Goal: Task Accomplishment & Management: Manage account settings

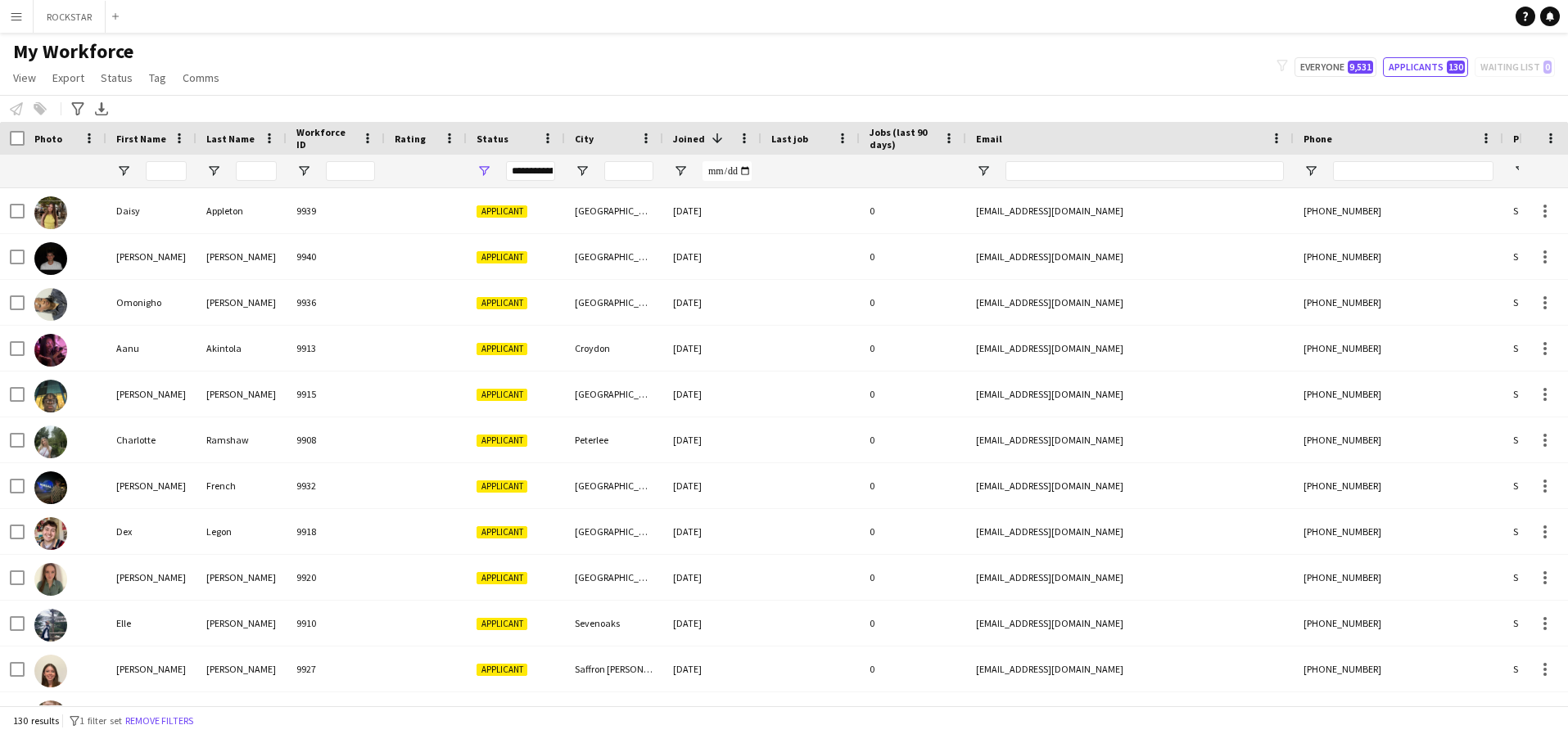
scroll to position [378, 0]
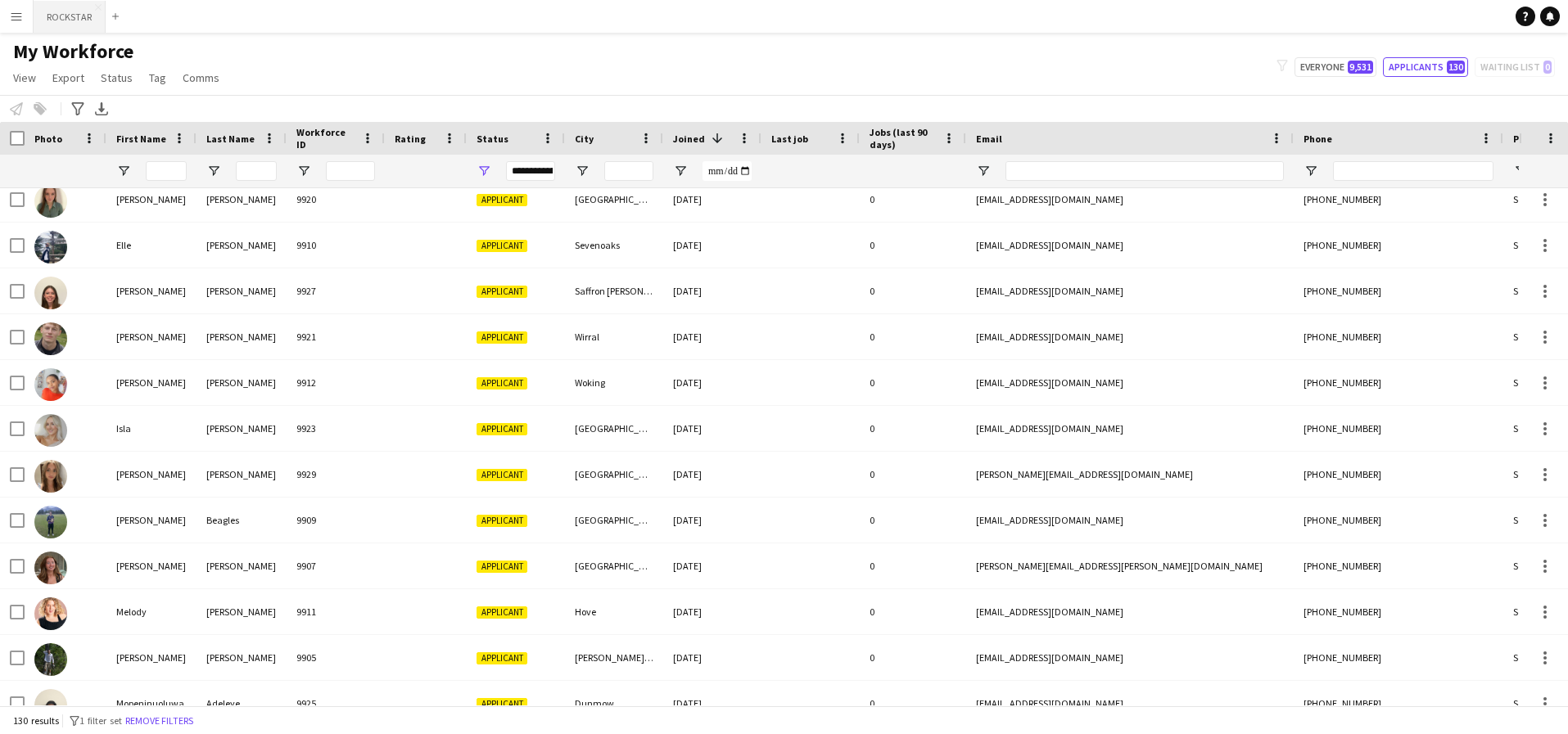
click at [69, 18] on button "ROCKSTAR Close" at bounding box center [70, 17] width 72 height 32
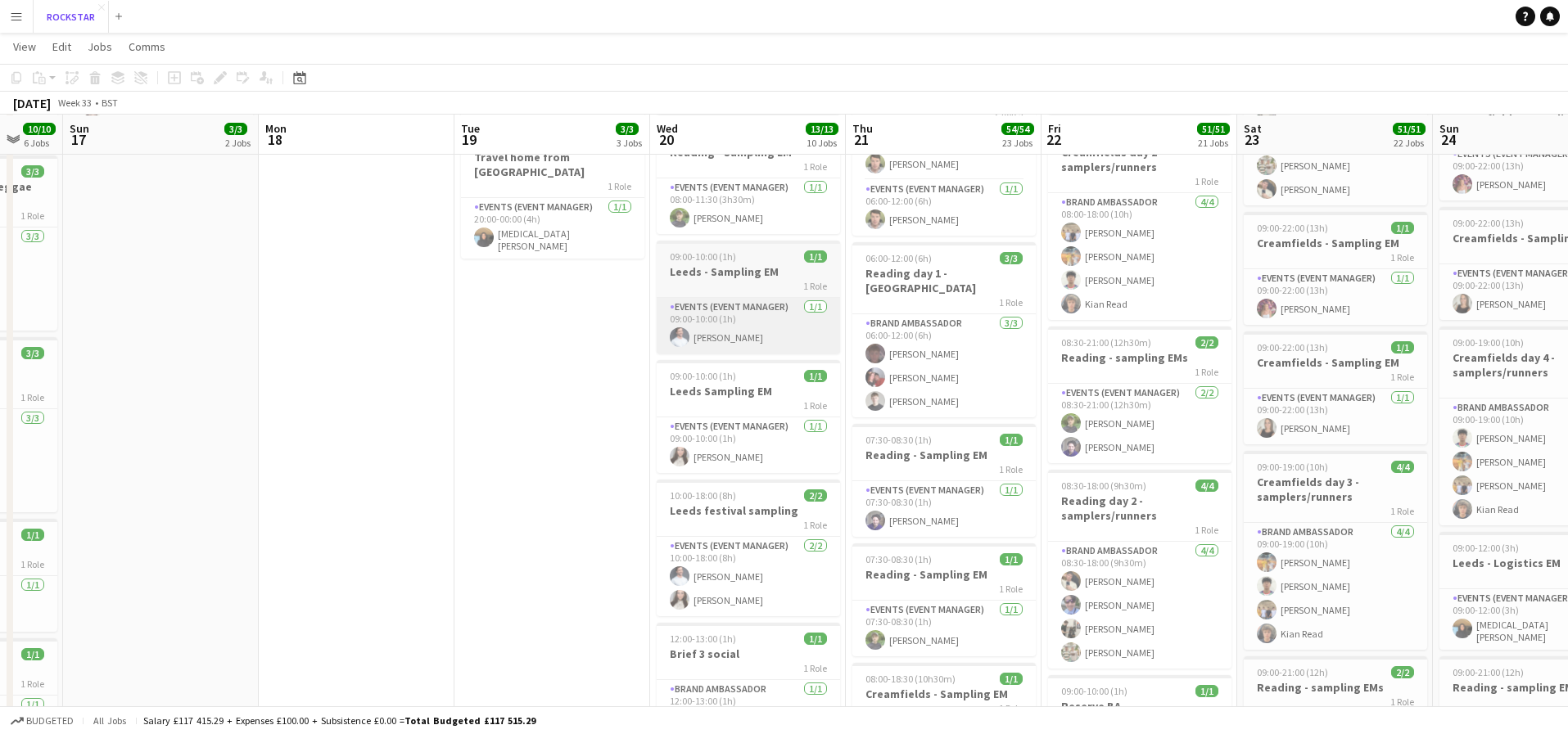
scroll to position [309, 0]
click at [769, 272] on h3 "Leeds - Sampling EM" at bounding box center [748, 270] width 183 height 14
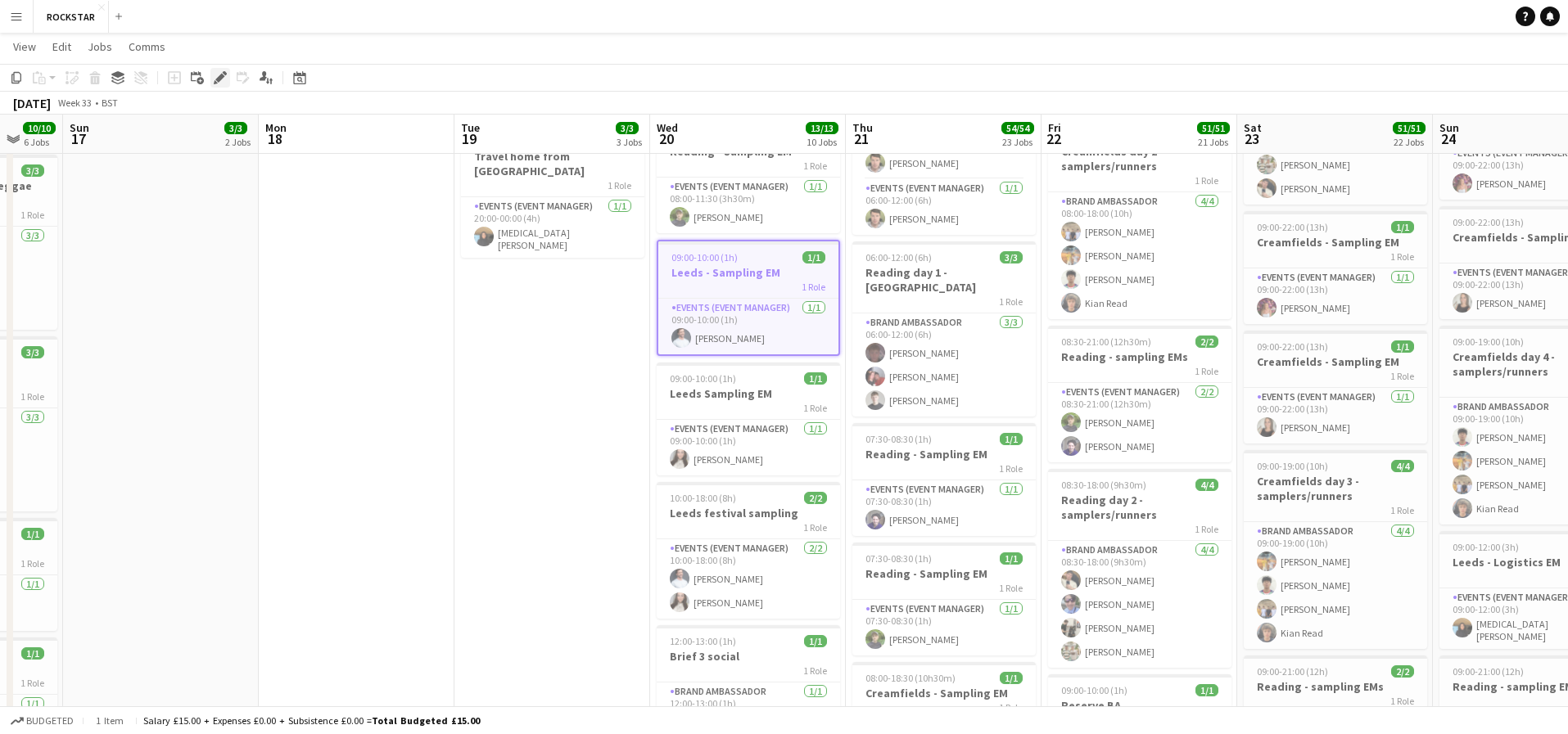
click at [222, 86] on div "Edit" at bounding box center [220, 77] width 20 height 19
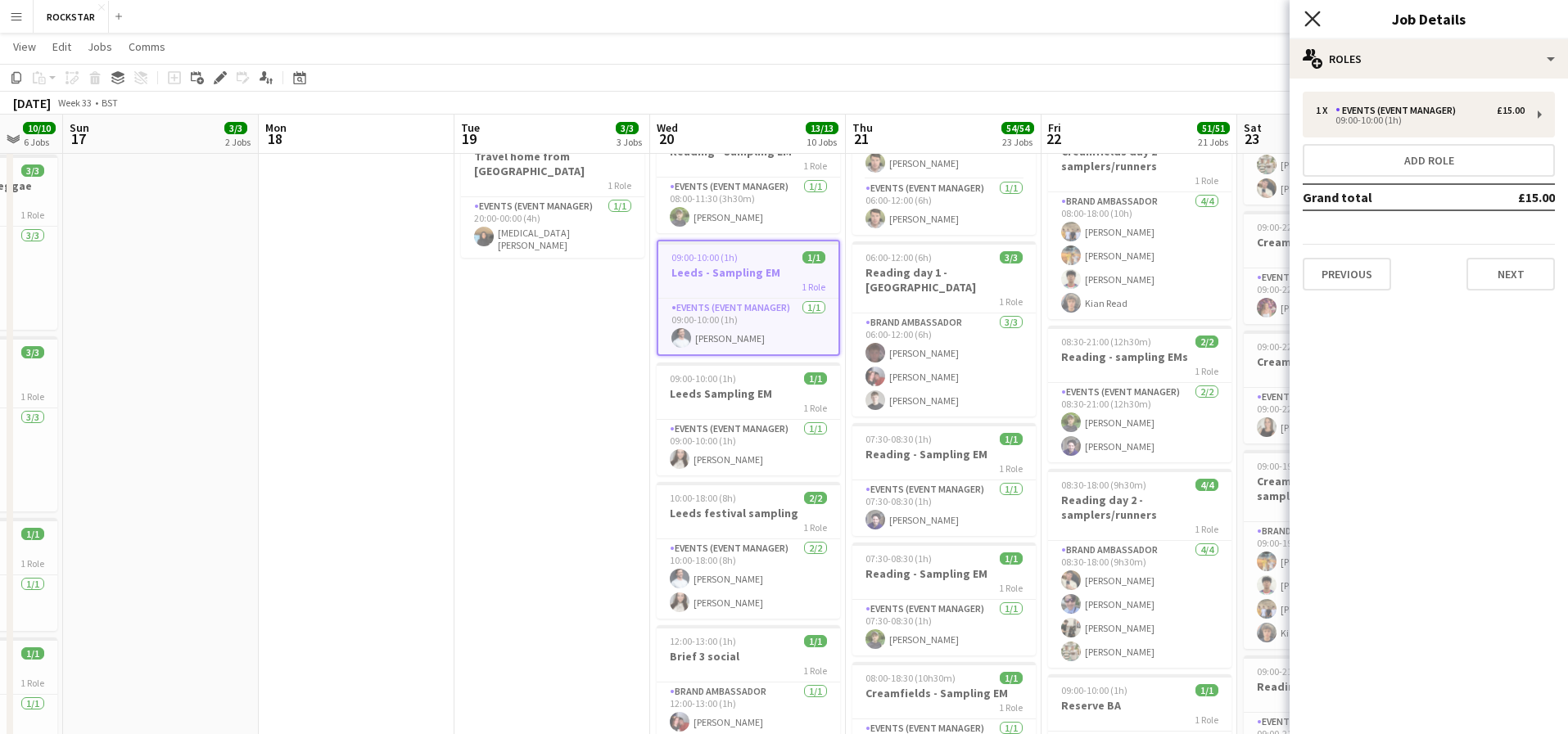
click at [1307, 23] on icon "Close pop-in" at bounding box center [1312, 19] width 15 height 15
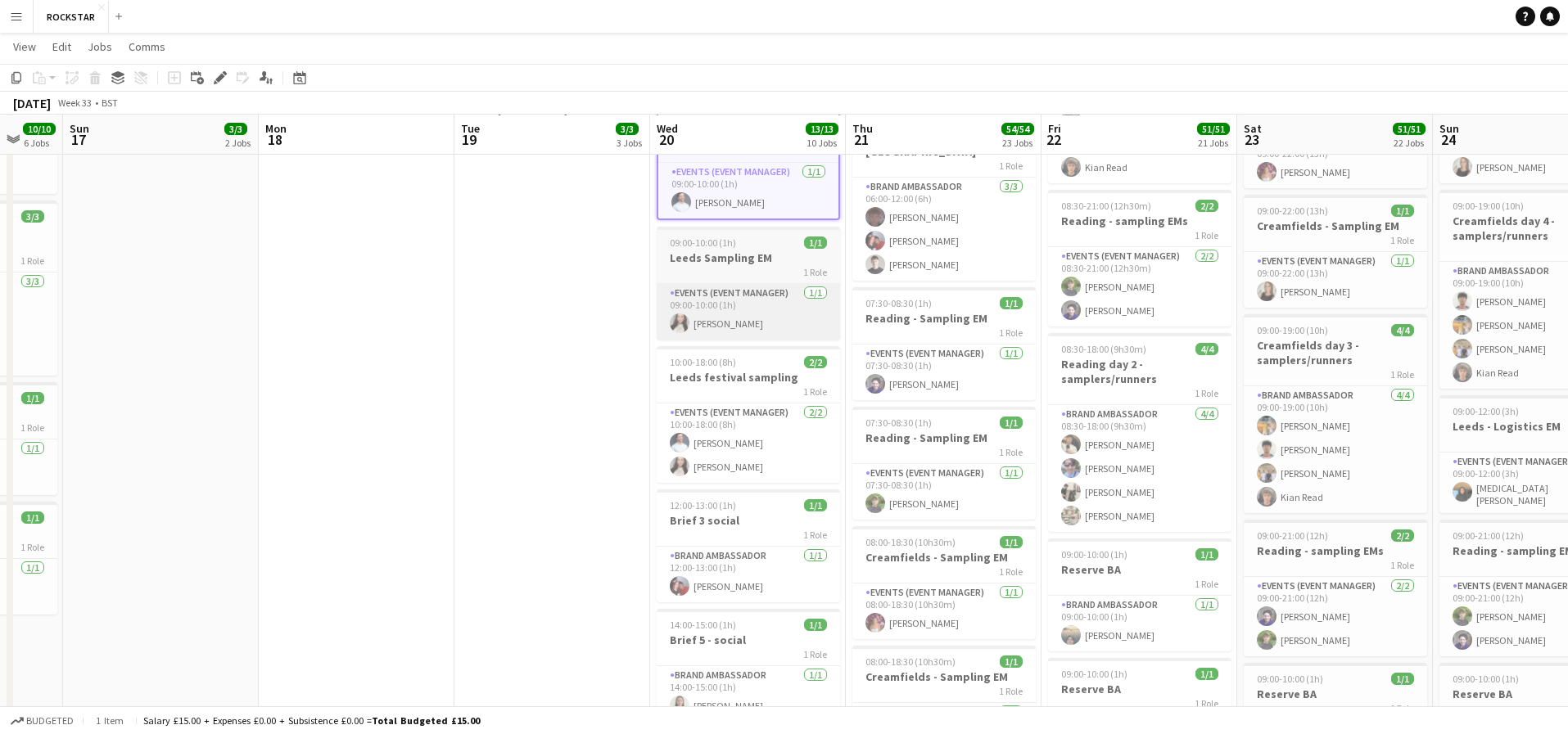
scroll to position [445, 0]
click at [731, 426] on app-card-role "Events (Event Manager) [DATE] 10:00-18:00 (8h) [PERSON_NAME] [PERSON_NAME]" at bounding box center [748, 442] width 183 height 80
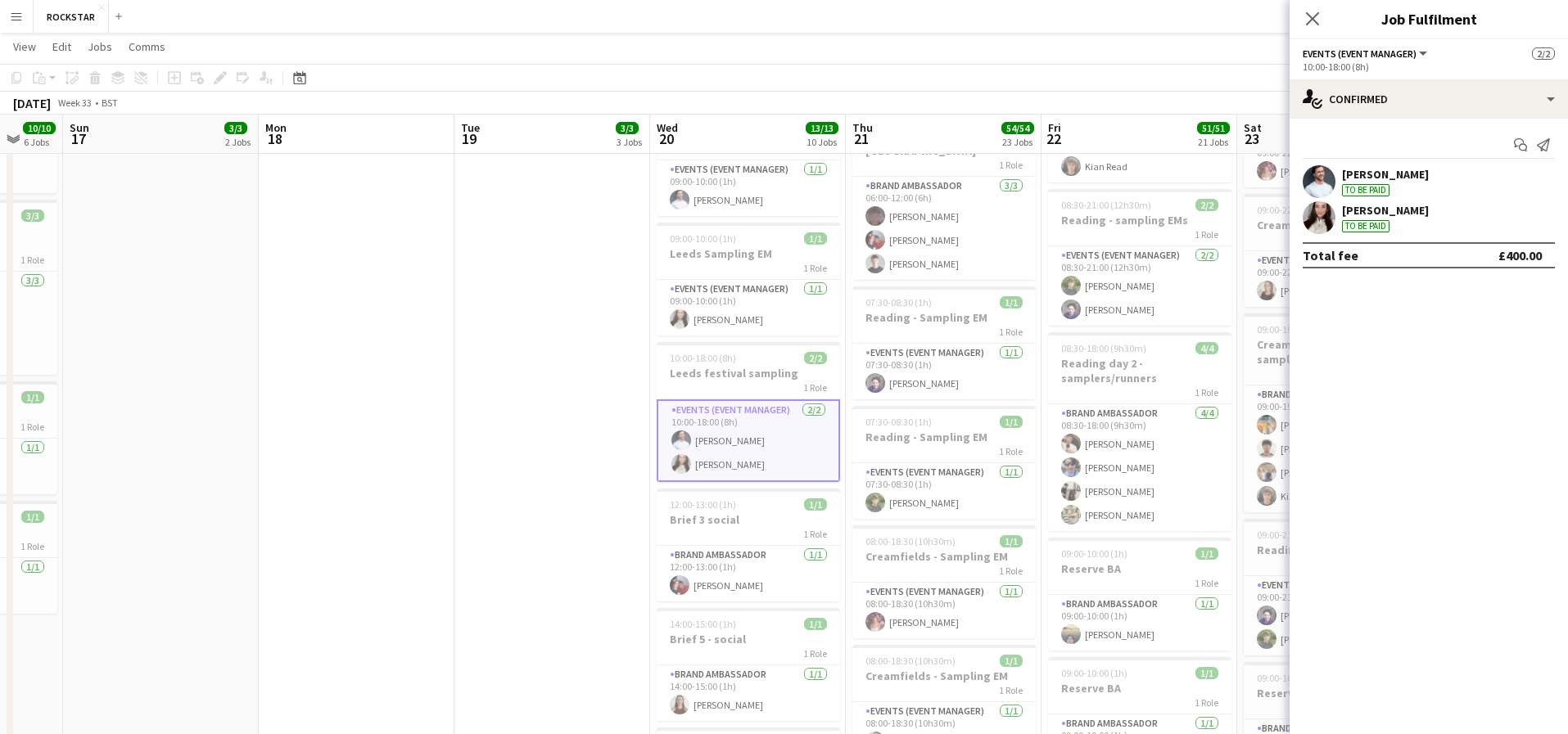
click at [218, 79] on div "Add job Add linked Job Edit Edit linked Job Applicants" at bounding box center [214, 77] width 126 height 19
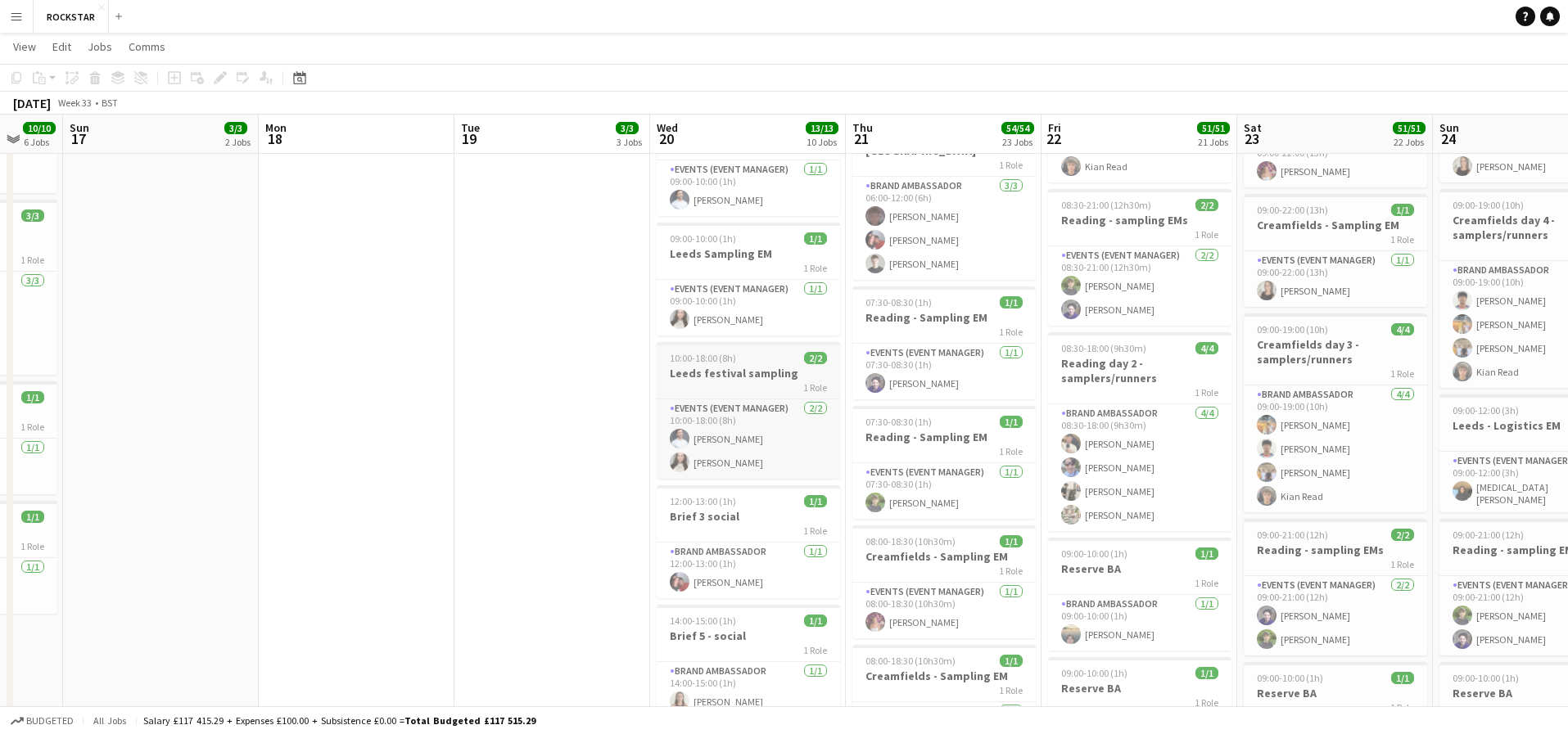
click at [732, 376] on h3 "Leeds festival sampling" at bounding box center [748, 372] width 183 height 14
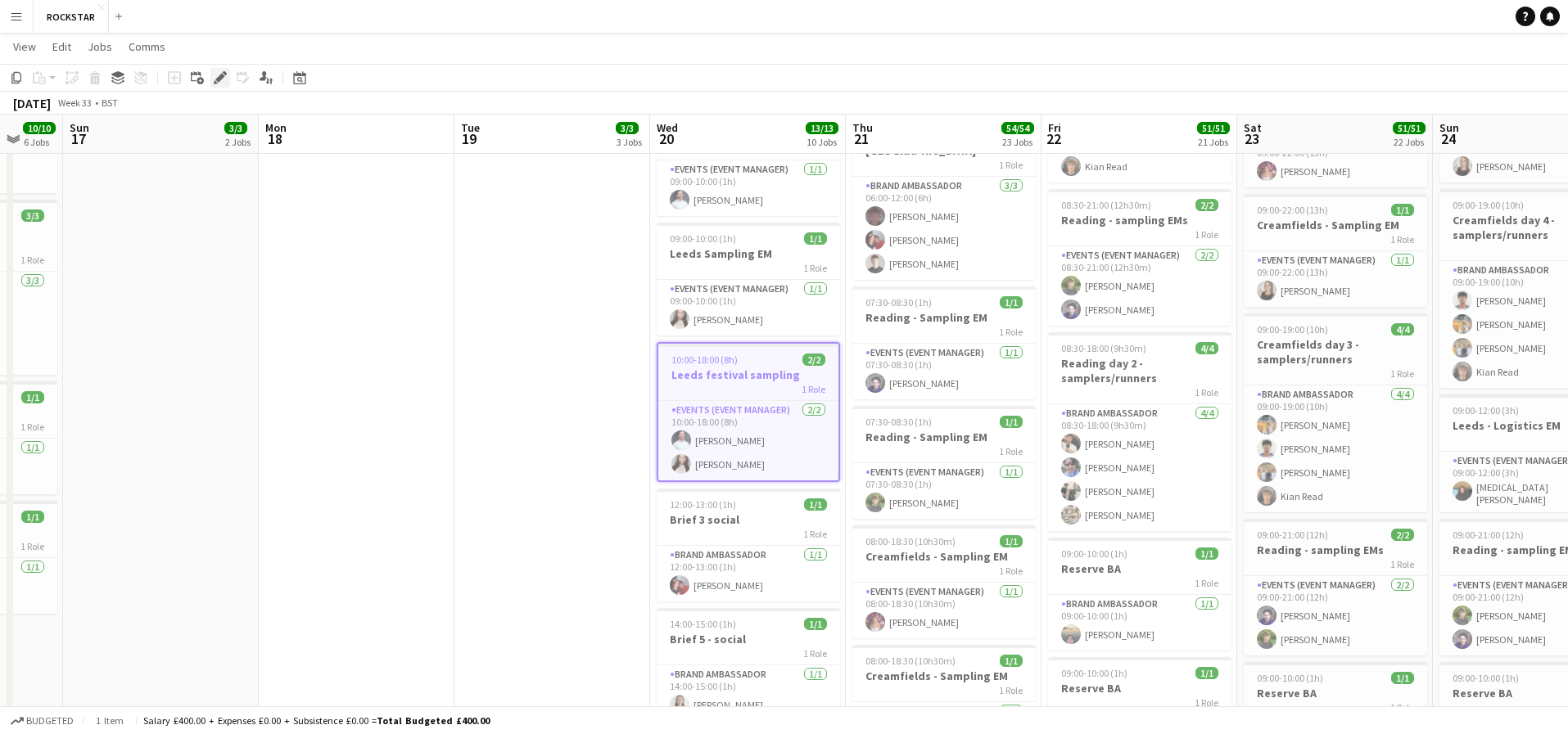
click at [220, 81] on icon "Edit" at bounding box center [220, 77] width 13 height 13
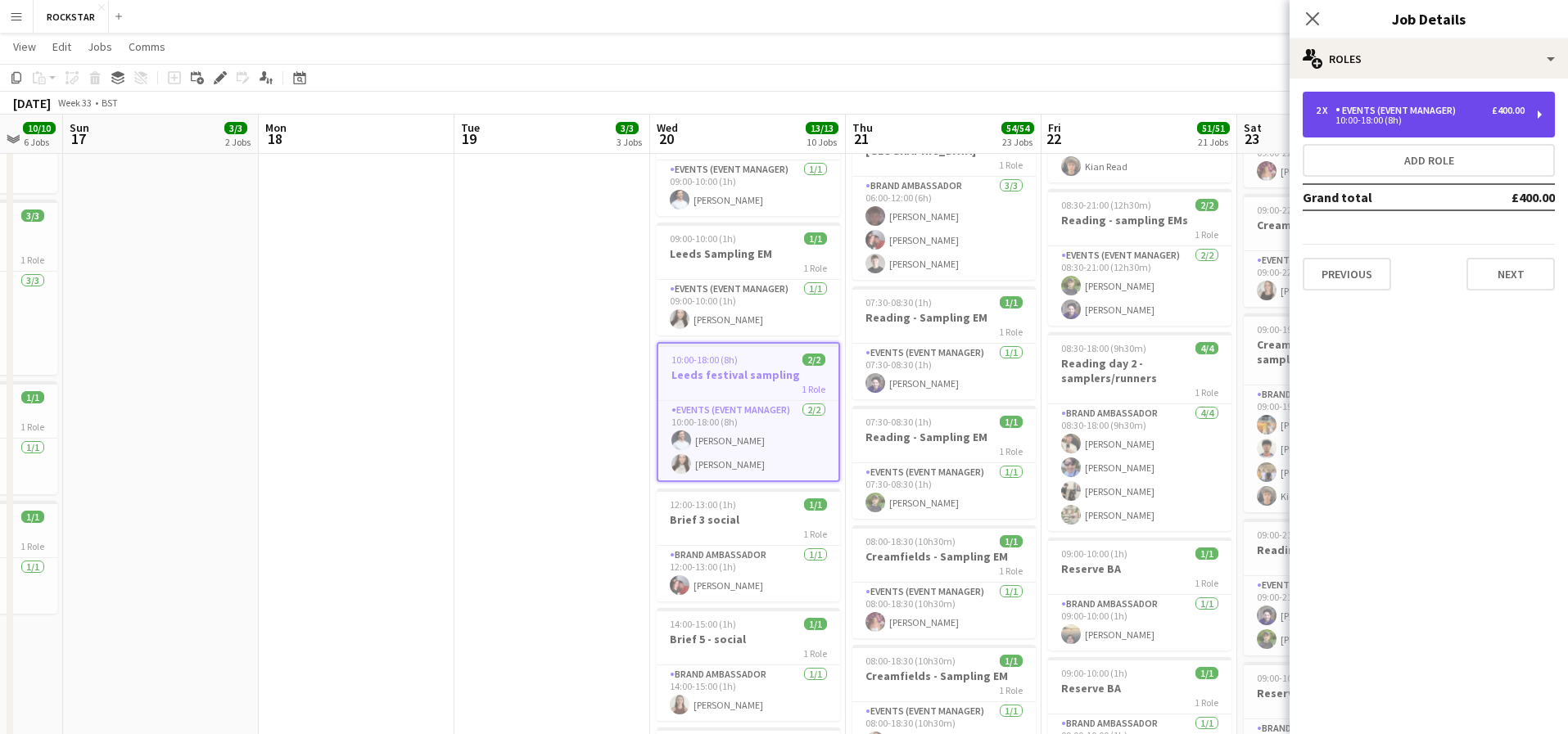
click at [1513, 114] on div "£400.00" at bounding box center [1508, 111] width 33 height 12
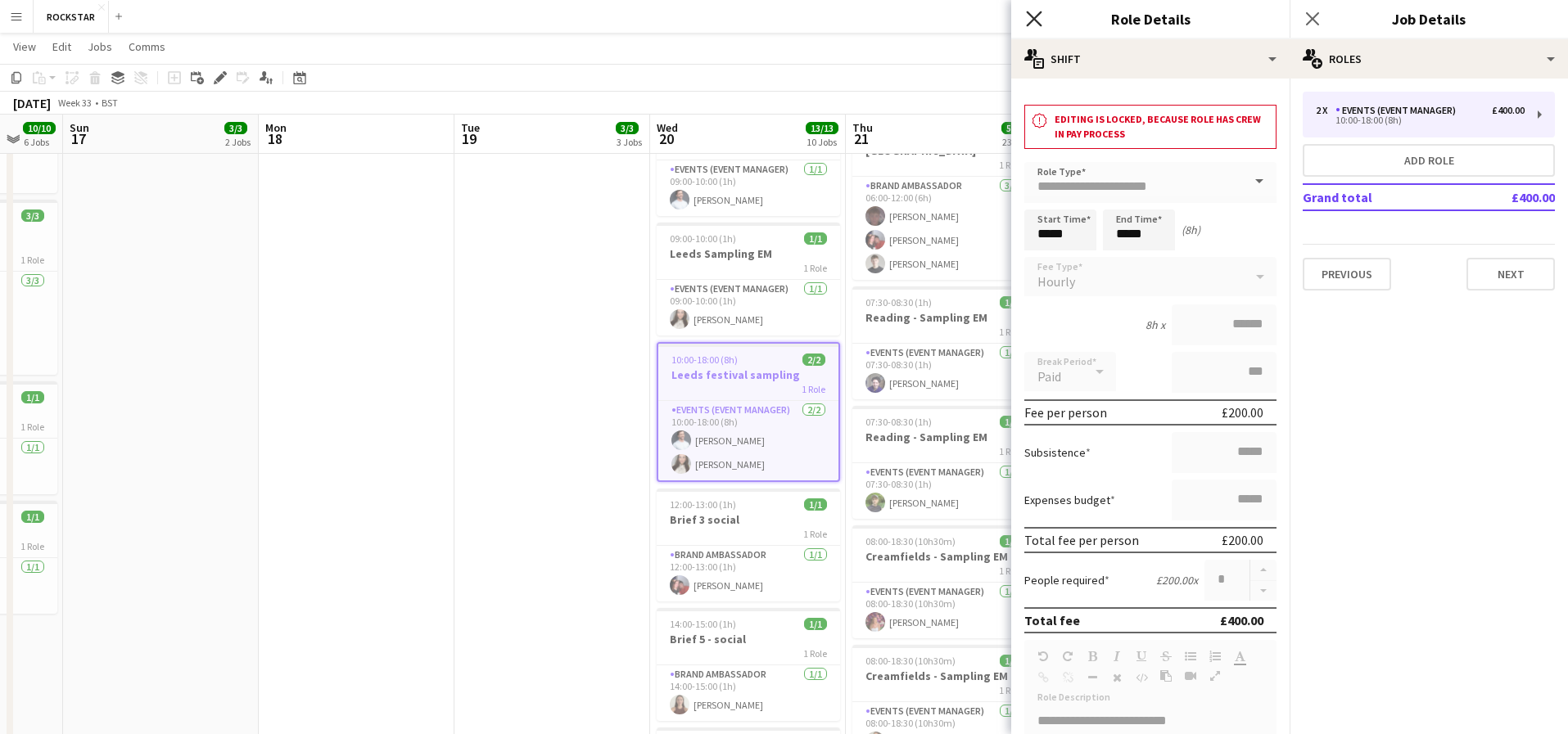
click at [1040, 24] on icon at bounding box center [1034, 19] width 15 height 15
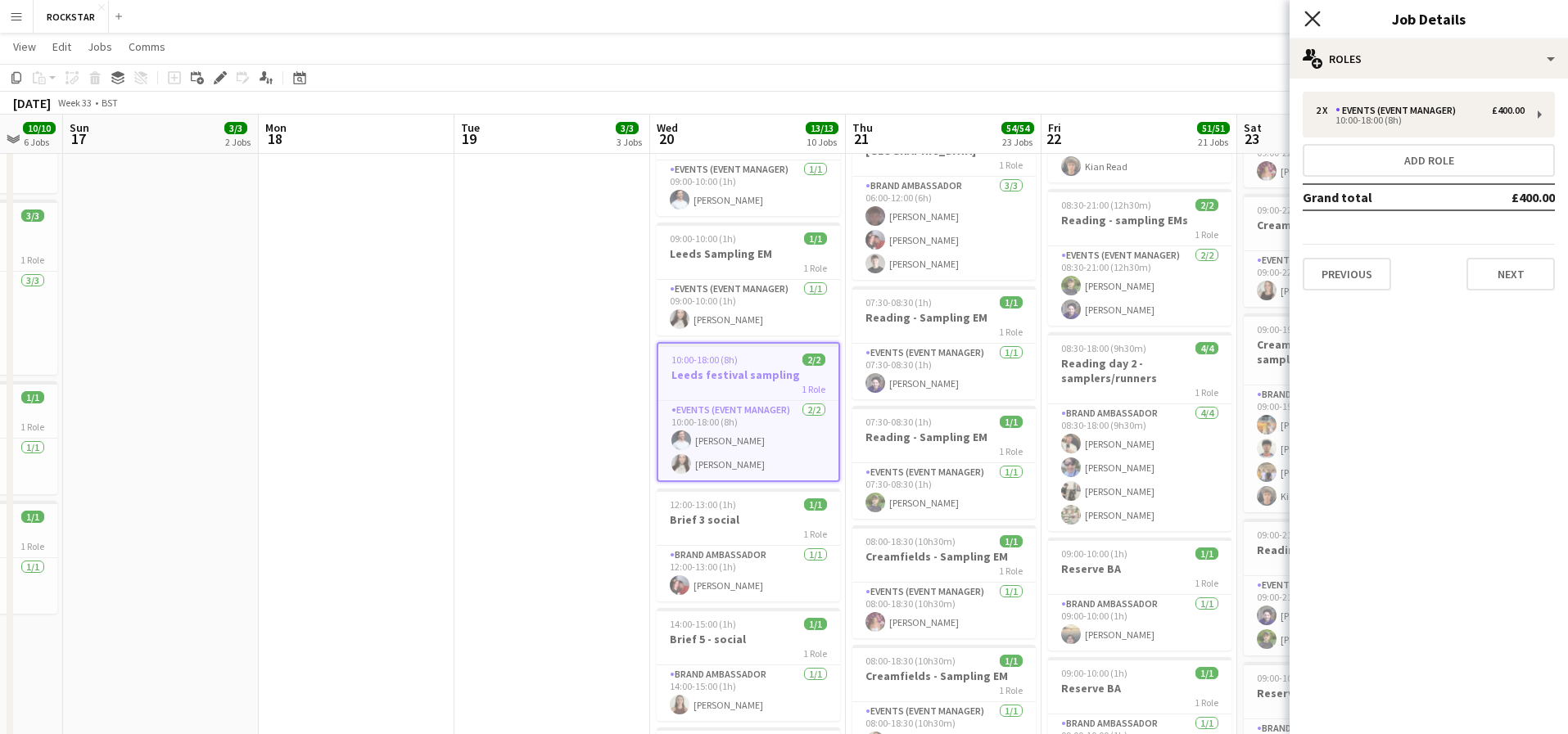
click at [1314, 21] on icon at bounding box center [1312, 19] width 15 height 15
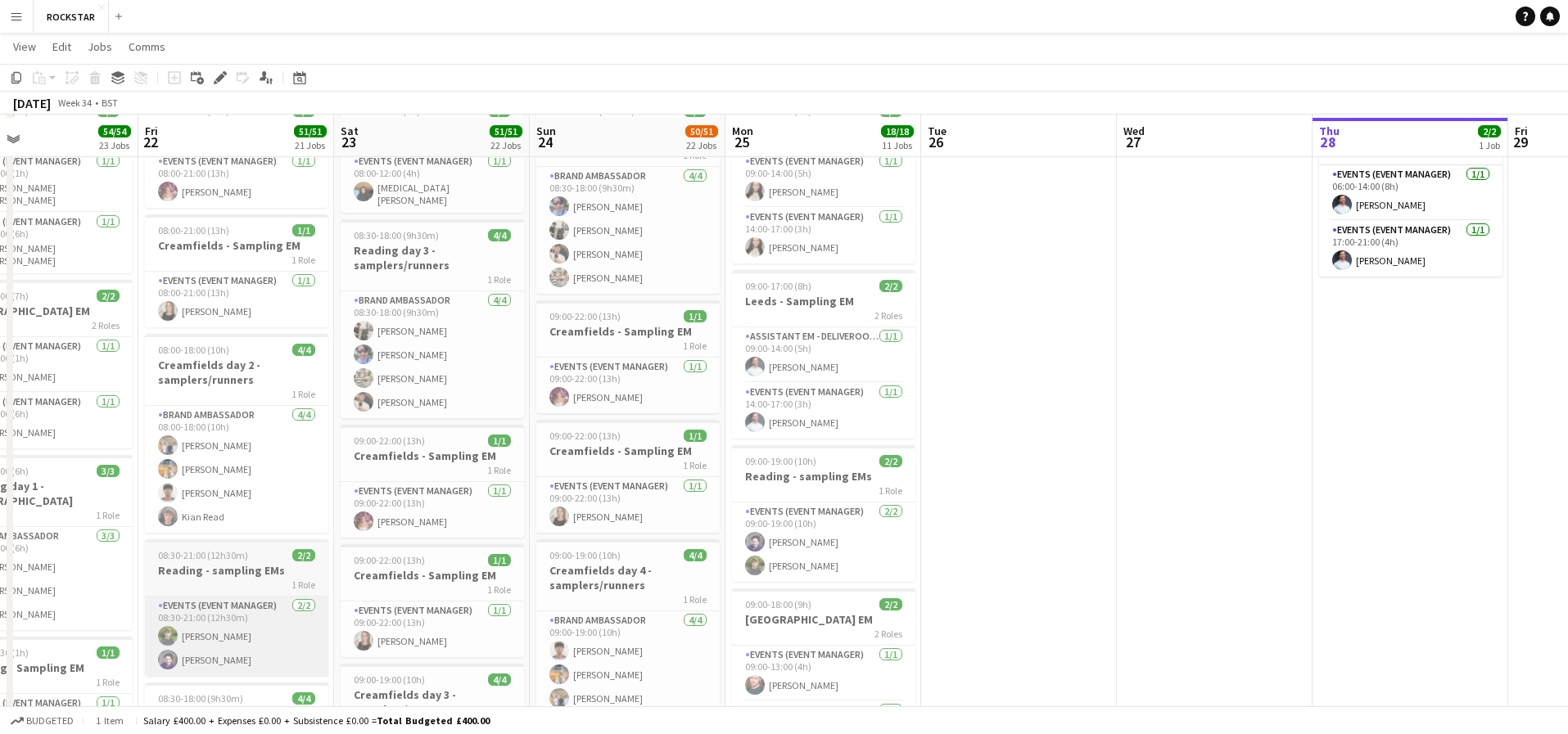
scroll to position [98, 0]
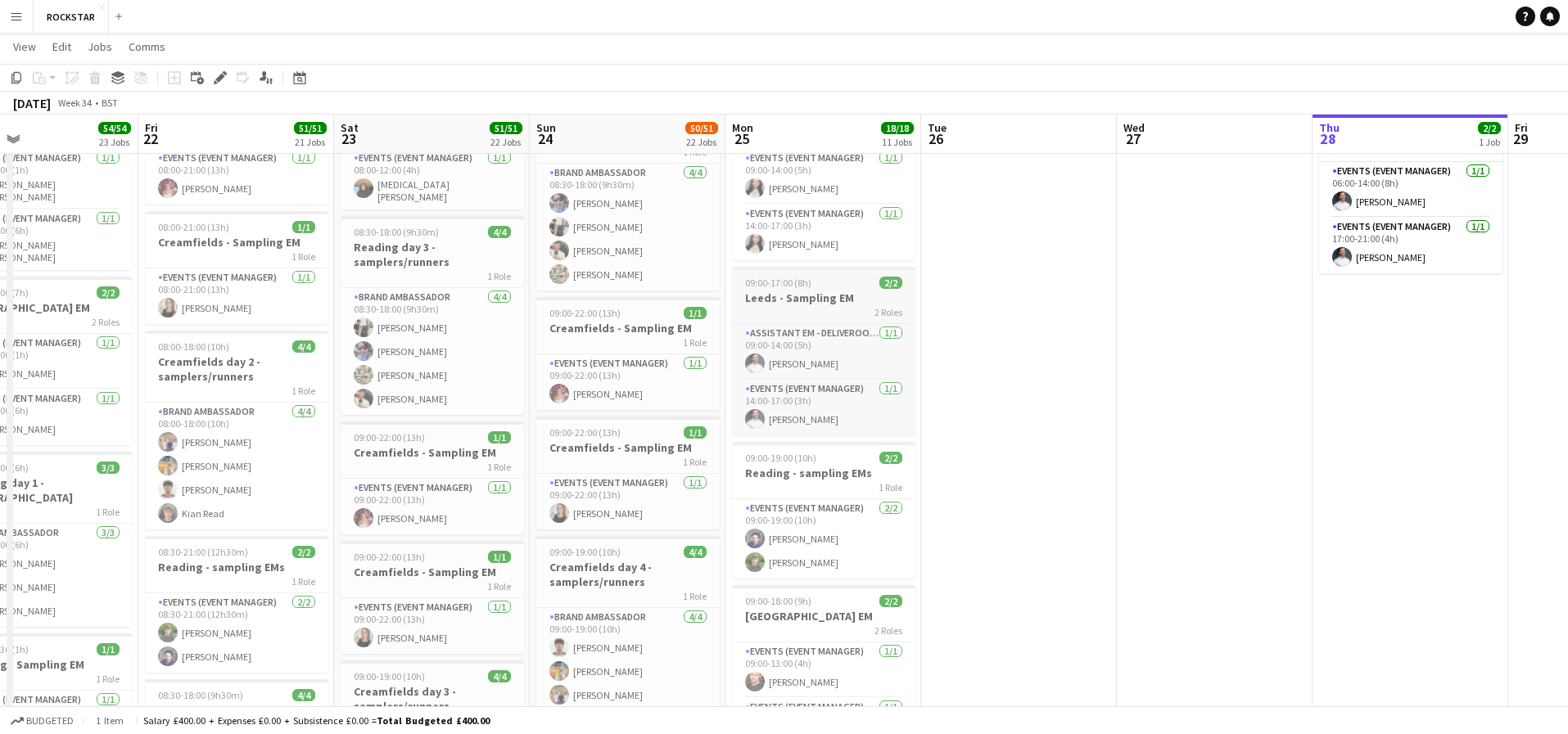
click at [829, 288] on div "09:00-17:00 (8h) 2/2" at bounding box center [823, 282] width 183 height 12
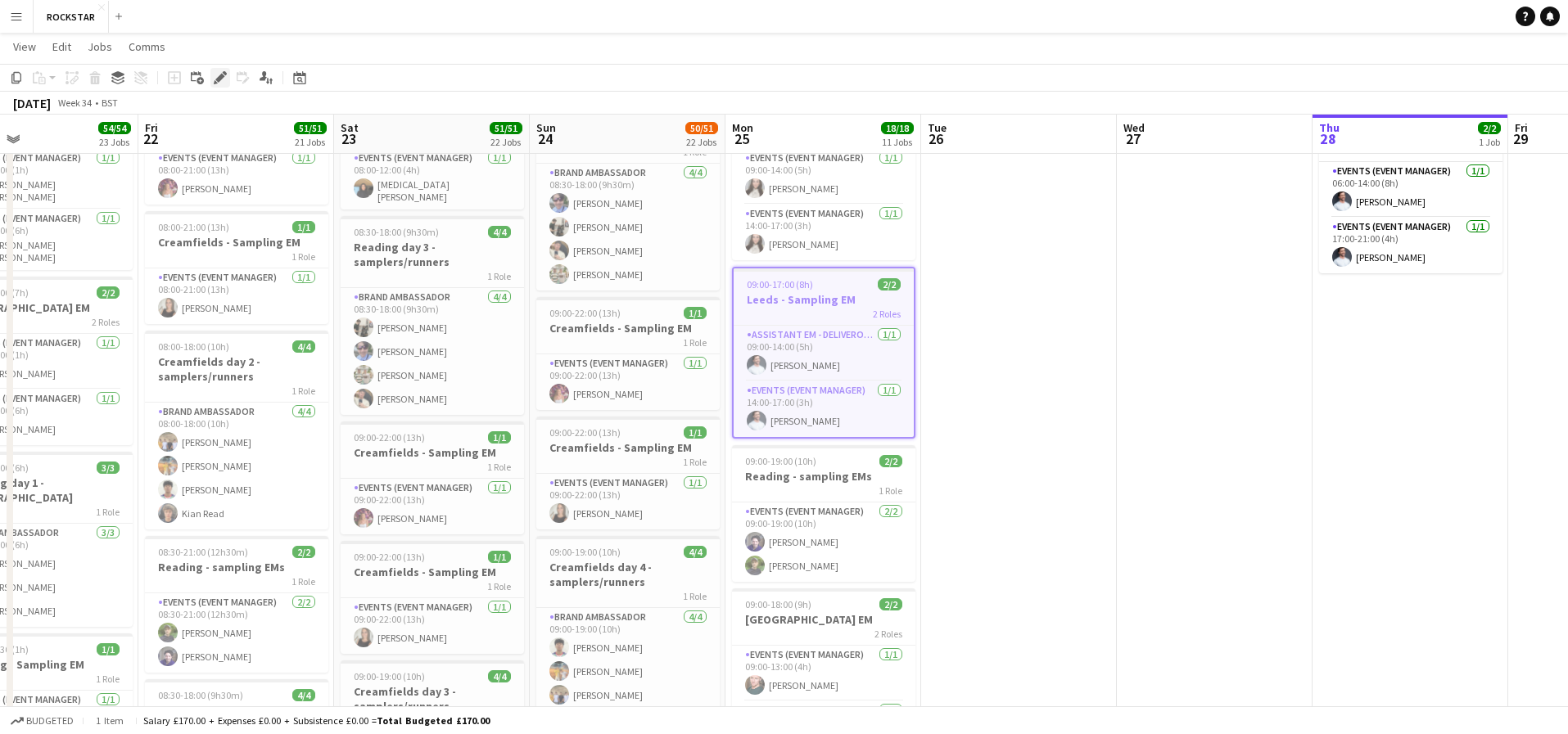
click at [217, 72] on icon "Edit" at bounding box center [220, 77] width 13 height 13
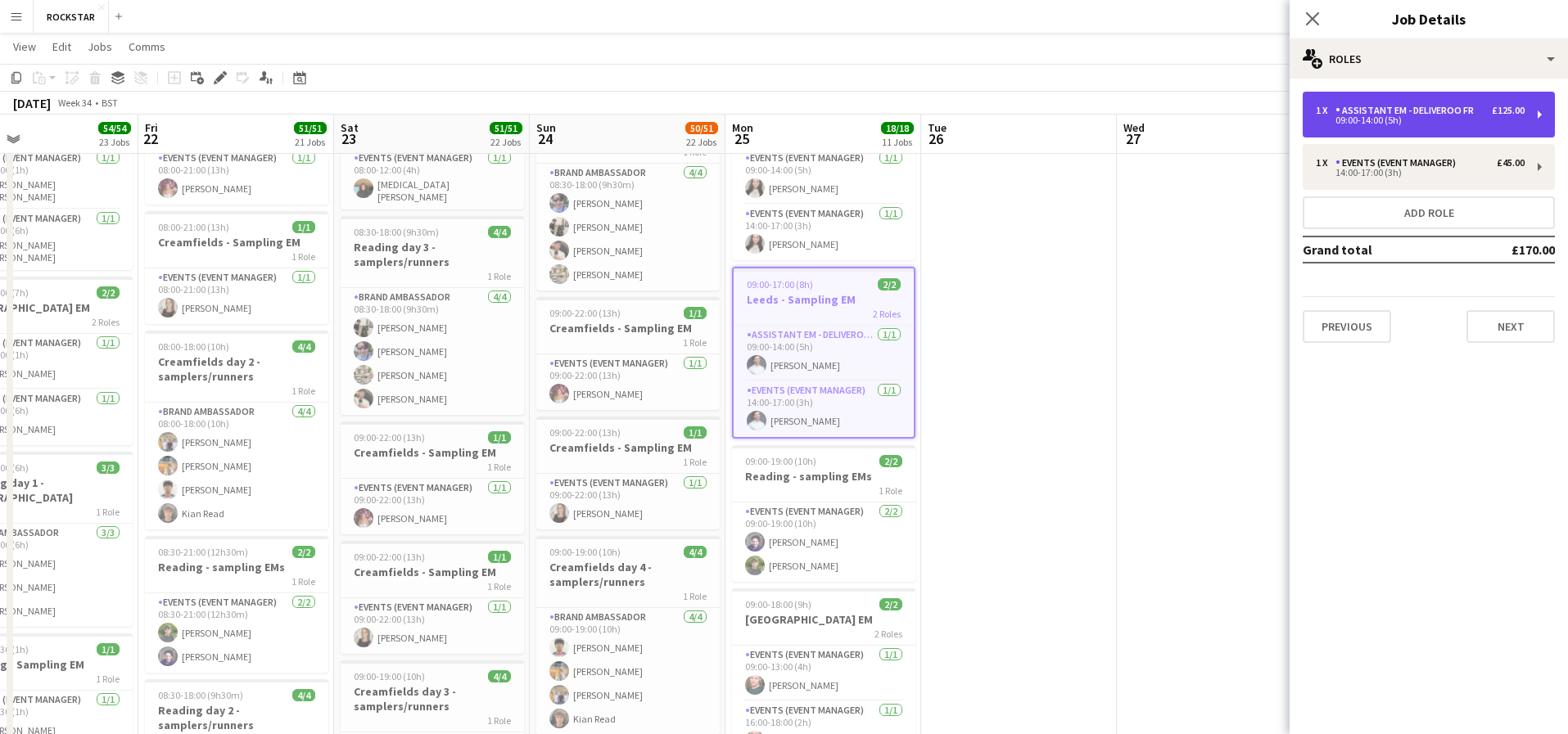
click at [1536, 115] on div "1 x Assistant EM - Deliveroo FR £125.00 09:00-14:00 (5h)" at bounding box center [1428, 114] width 252 height 46
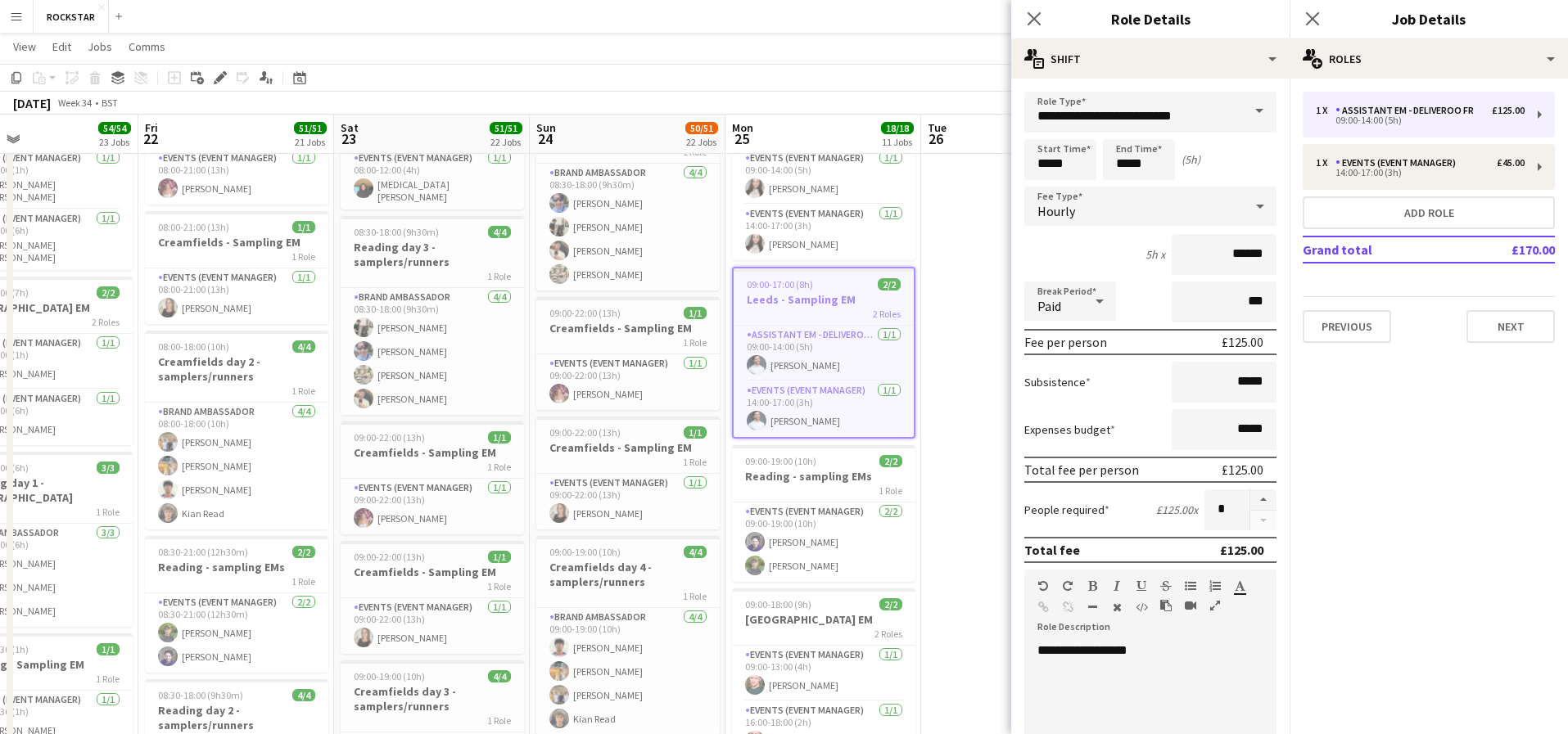
click at [1220, 194] on div "Hourly" at bounding box center [1134, 206] width 220 height 39
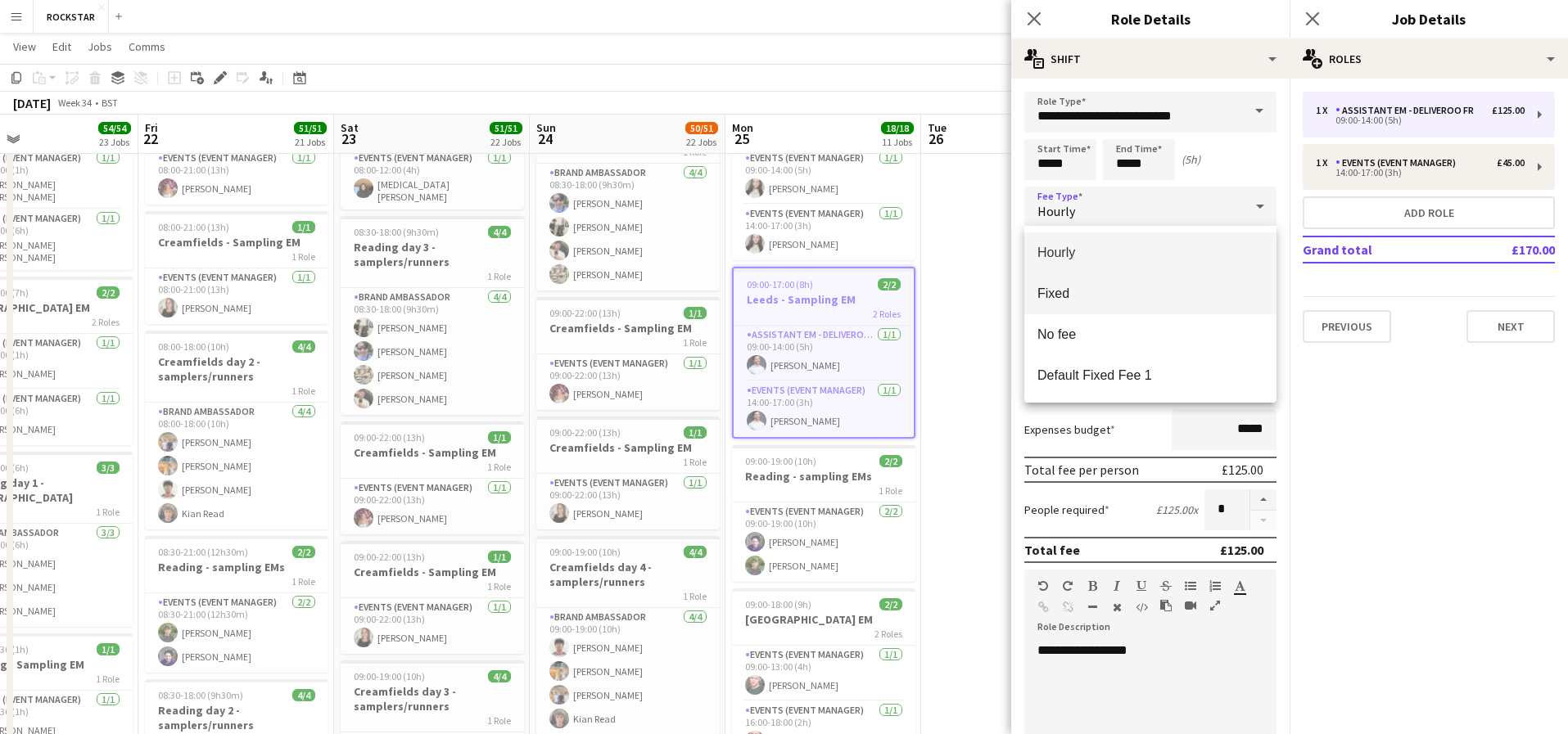
click at [1140, 287] on span "Fixed" at bounding box center [1150, 293] width 226 height 15
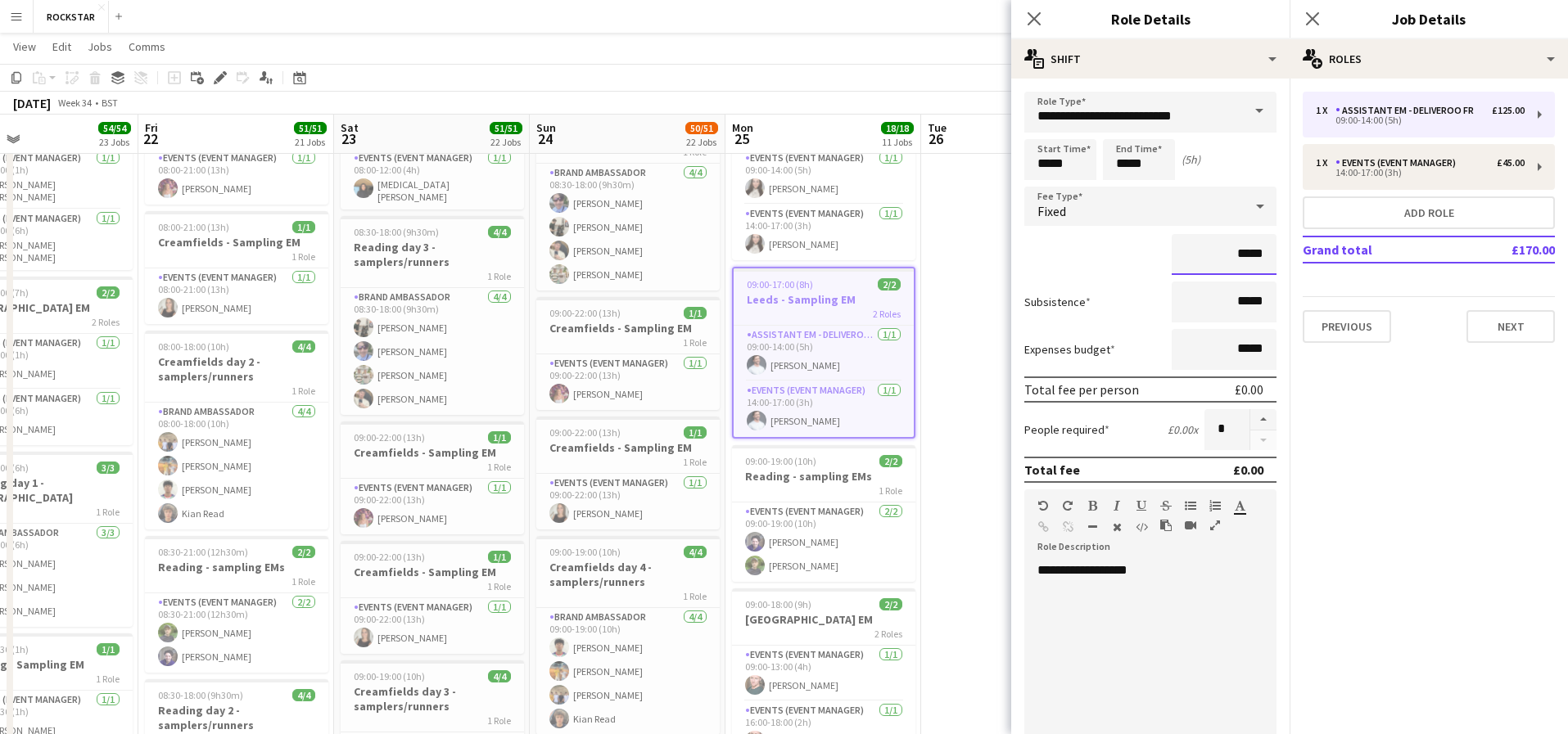
drag, startPoint x: 1272, startPoint y: 256, endPoint x: 1167, endPoint y: 256, distance: 105.0
click at [1167, 256] on div "*****" at bounding box center [1150, 254] width 252 height 41
type input "******"
click at [1498, 334] on button "Next" at bounding box center [1510, 326] width 88 height 33
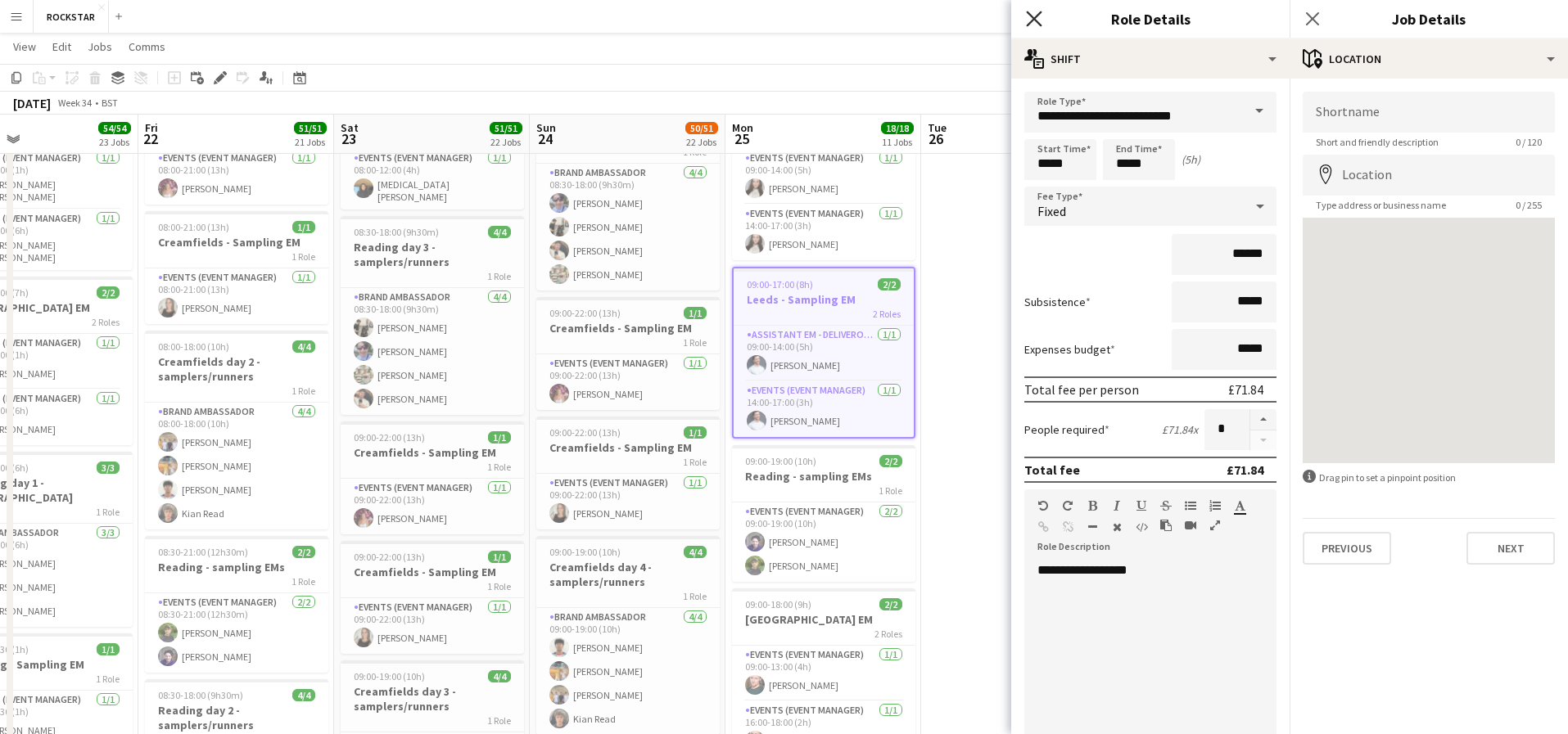
click at [1029, 19] on icon "Close pop-in" at bounding box center [1034, 19] width 15 height 15
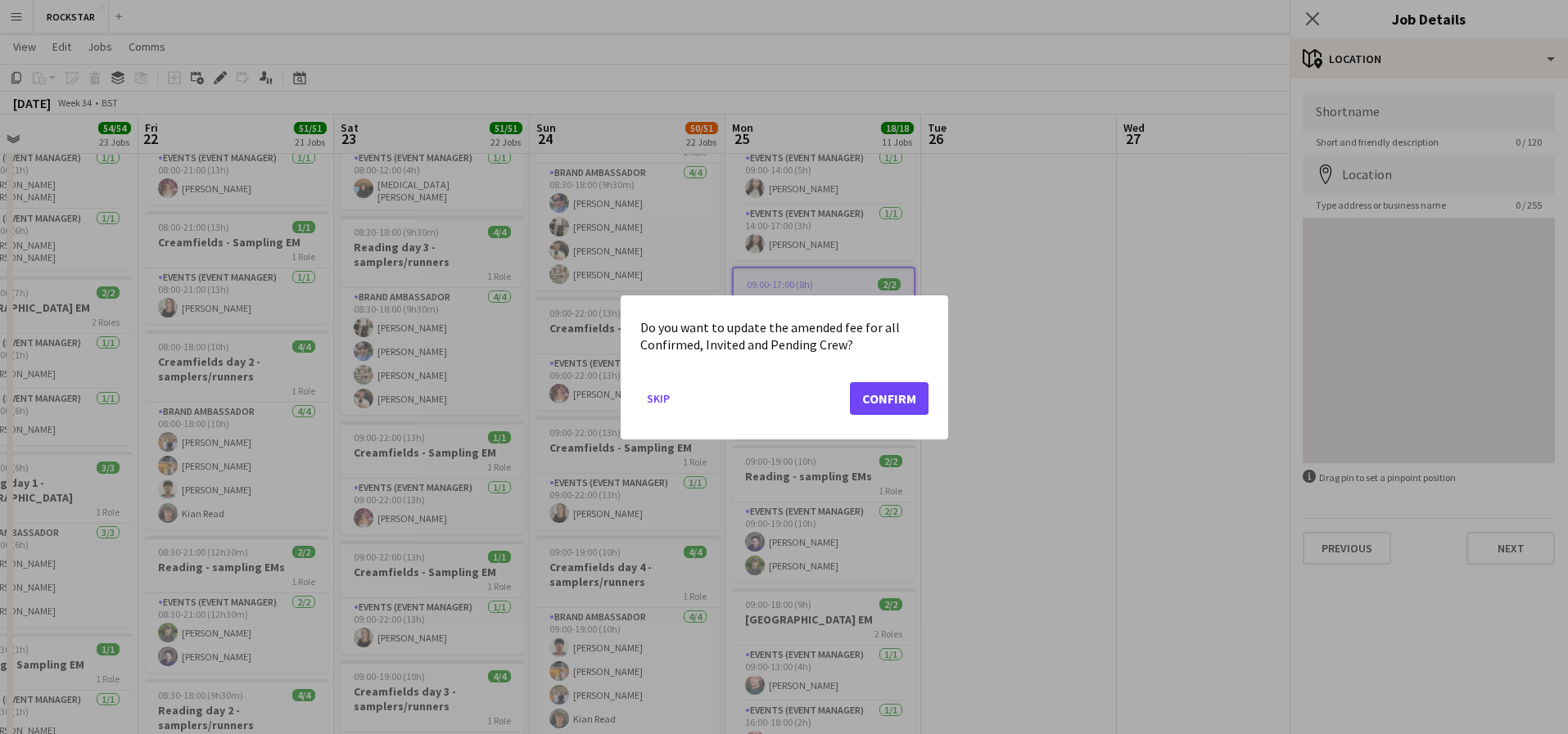
scroll to position [0, 0]
click at [901, 392] on button "Confirm" at bounding box center [889, 398] width 79 height 33
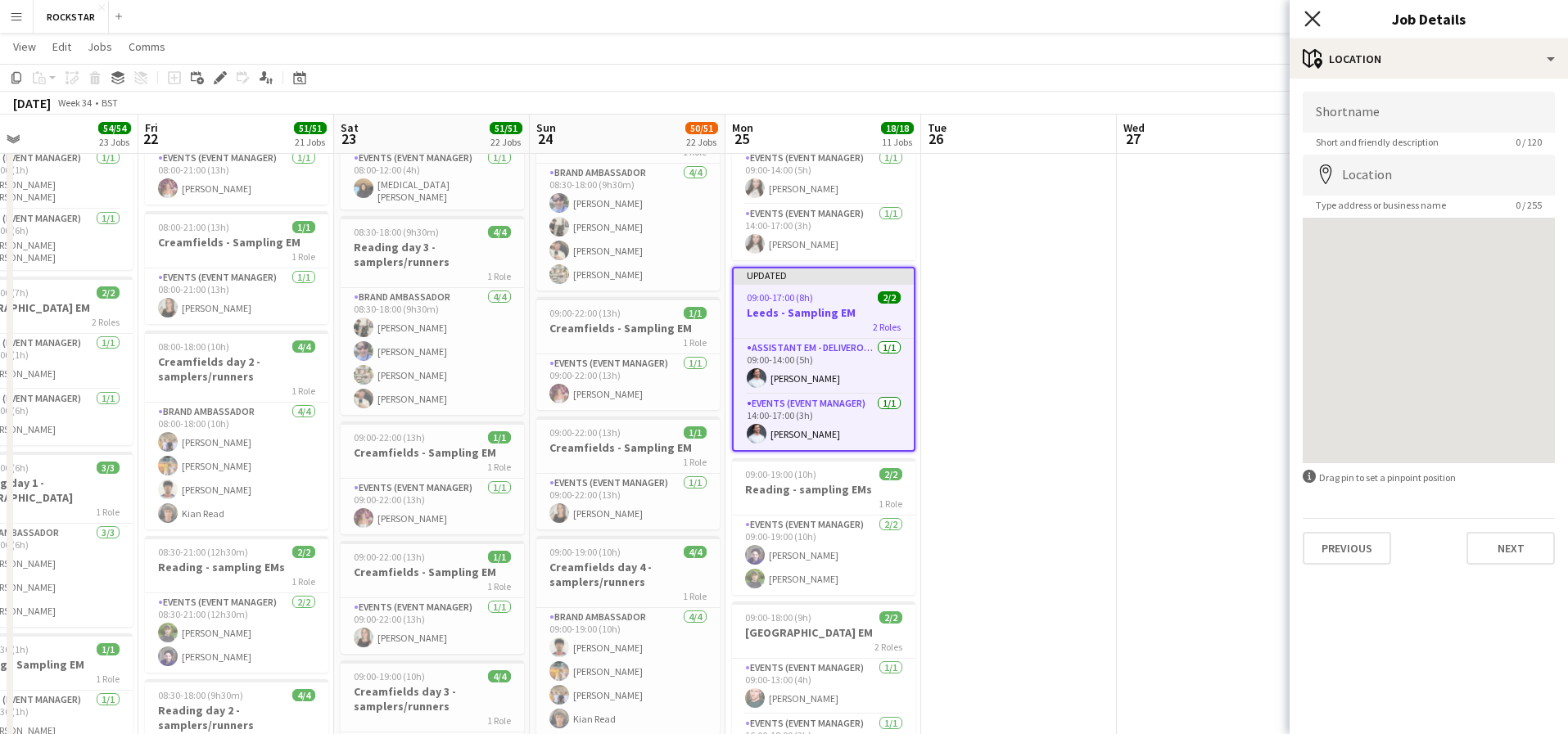
click at [1306, 20] on icon "Close pop-in" at bounding box center [1312, 19] width 15 height 15
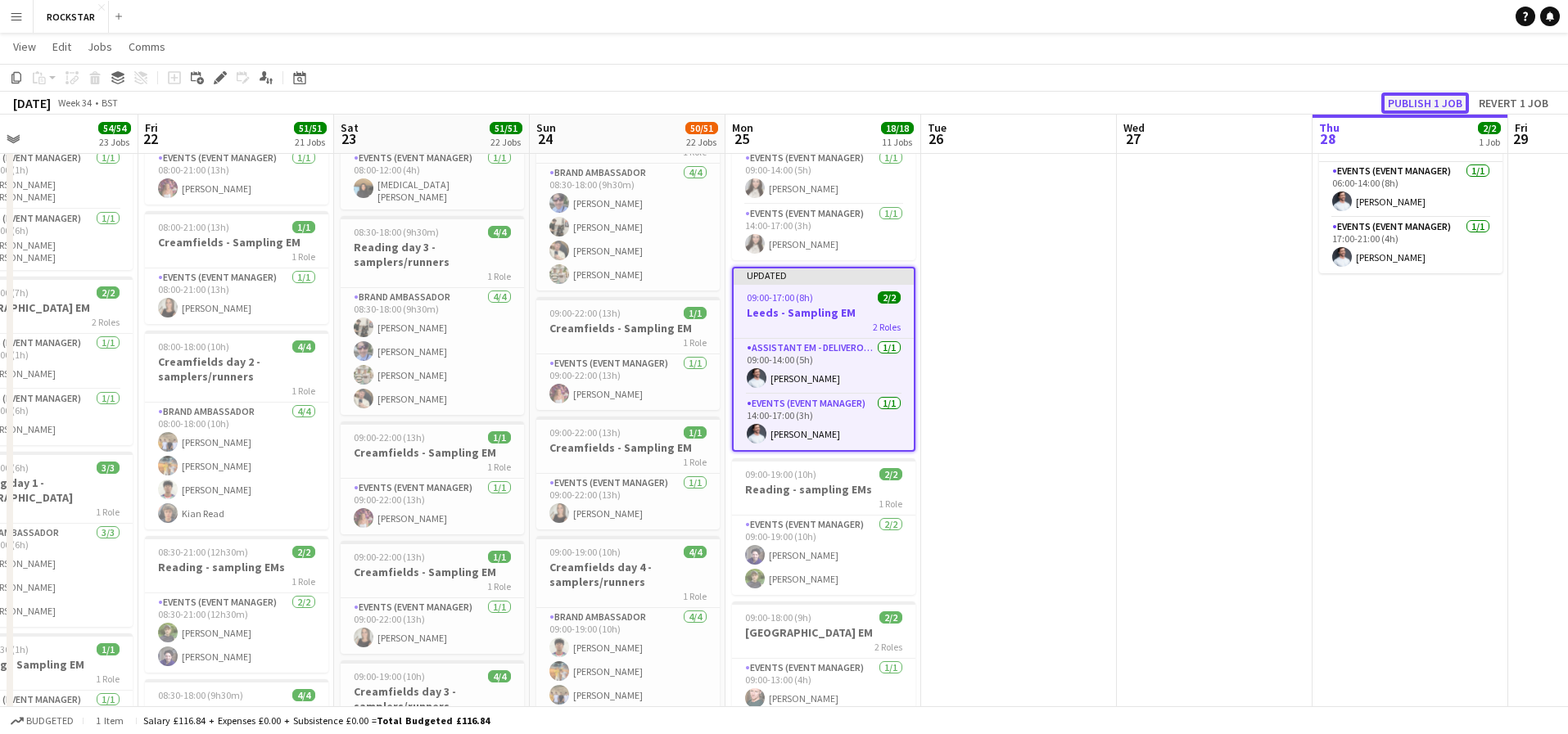
click at [1436, 96] on button "Publish 1 job" at bounding box center [1424, 103] width 87 height 21
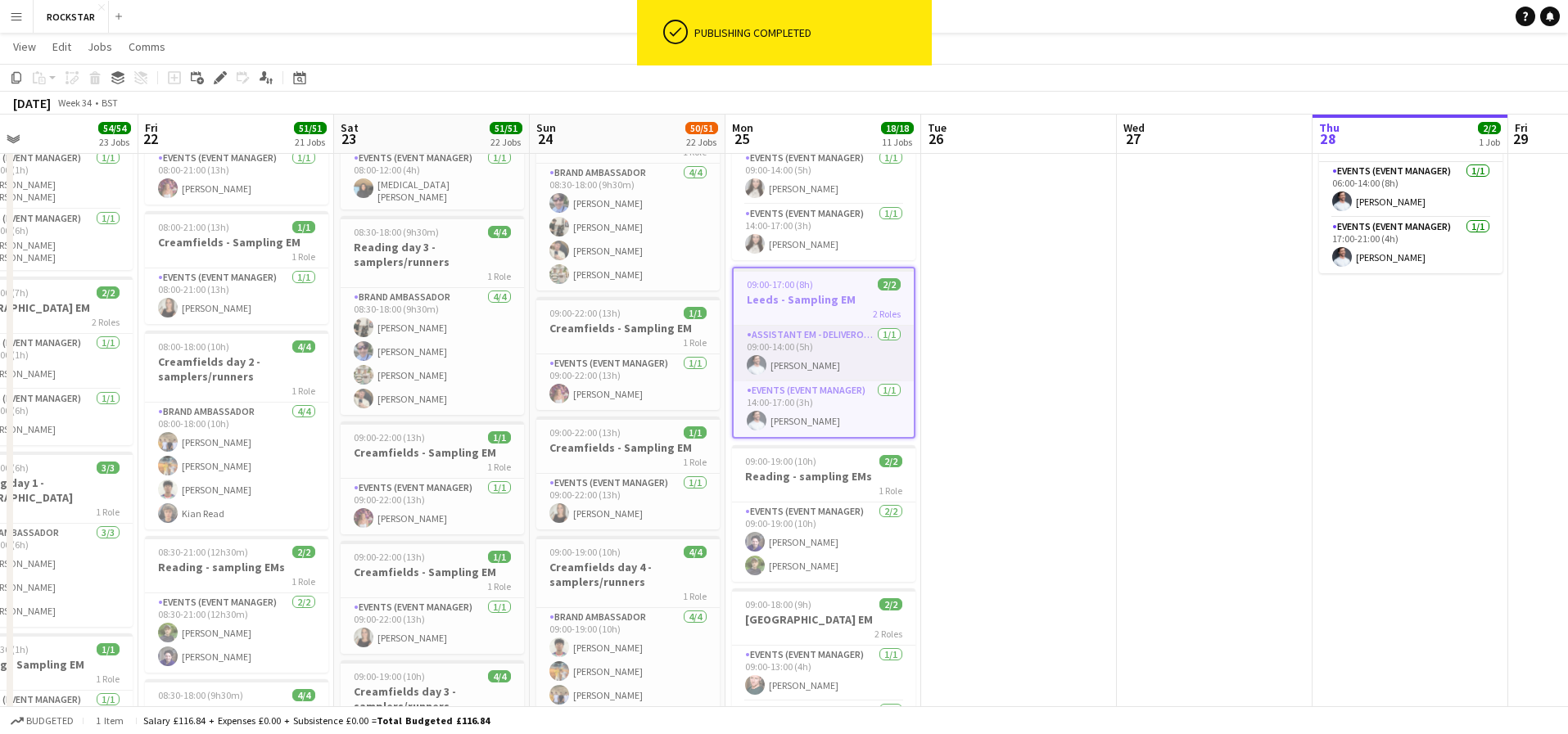
click at [823, 332] on app-card-role "Assistant EM - Deliveroo [DATE] 09:00-14:00 (5h) [PERSON_NAME]" at bounding box center [823, 353] width 180 height 56
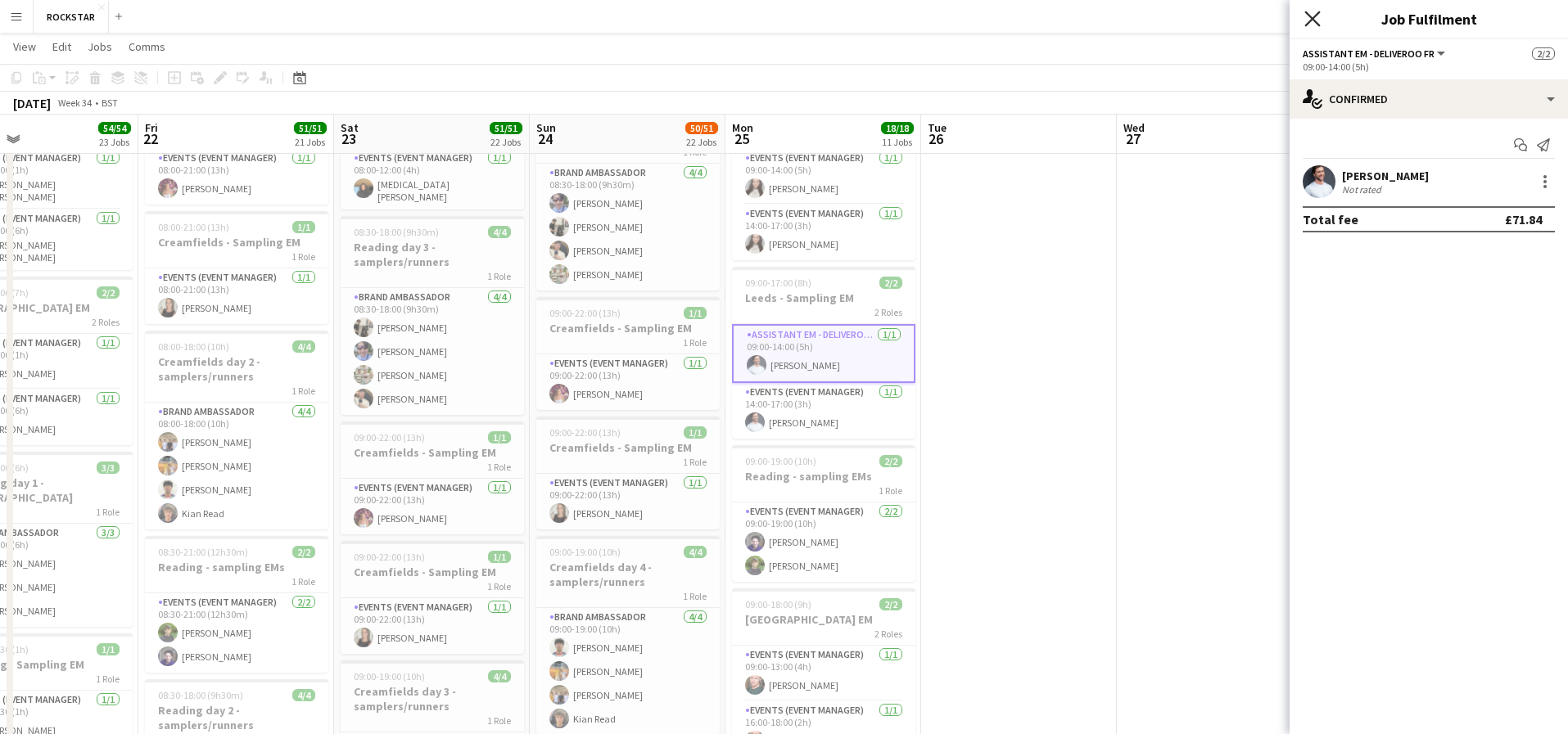
click at [1309, 18] on icon "Close pop-in" at bounding box center [1312, 19] width 15 height 15
